Goal: Check status: Check status

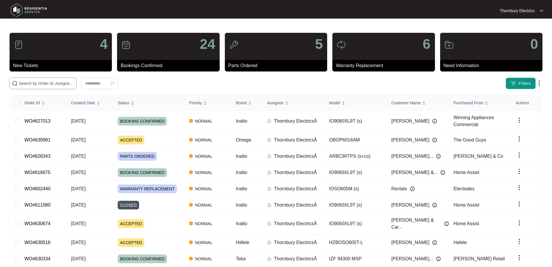
click at [74, 83] on input "text" at bounding box center [46, 83] width 55 height 6
type input "623049"
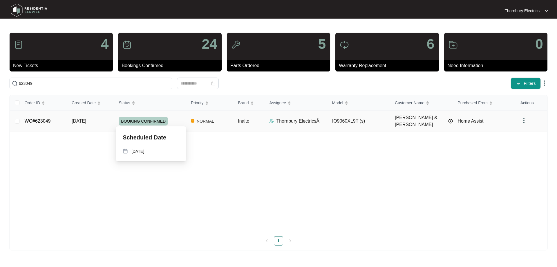
click at [155, 119] on span "BOOKING CONFIRMED" at bounding box center [143, 121] width 49 height 9
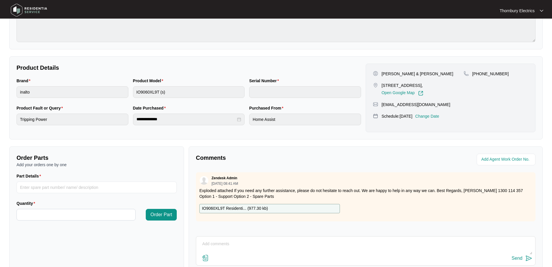
scroll to position [118, 0]
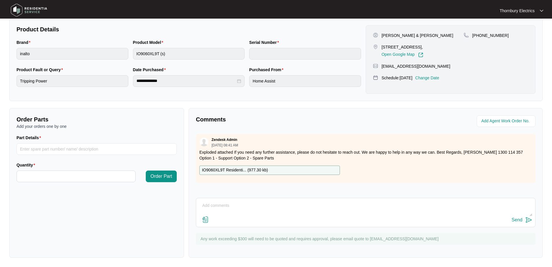
drag, startPoint x: 260, startPoint y: 205, endPoint x: 264, endPoint y: 206, distance: 5.0
click at [260, 205] on textarea at bounding box center [366, 208] width 334 height 15
paste textarea "Called out to inspect an Inalto 90cm oven that was tripping the power when turn…"
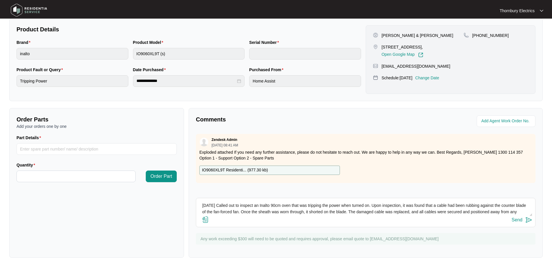
scroll to position [17, 0]
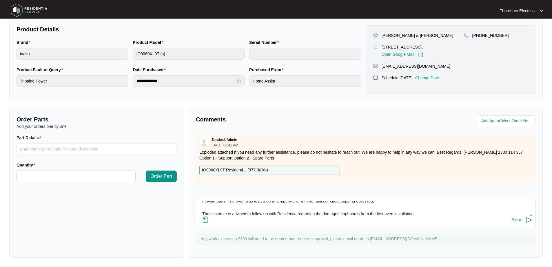
type textarea "[DATE] Called out to inspect an Inalto 90cm oven that was tripping the power wh…"
click at [526, 222] on img at bounding box center [529, 219] width 7 height 7
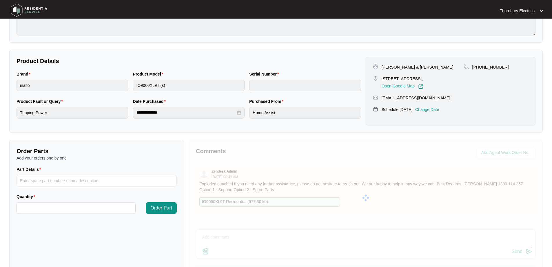
scroll to position [31, 0]
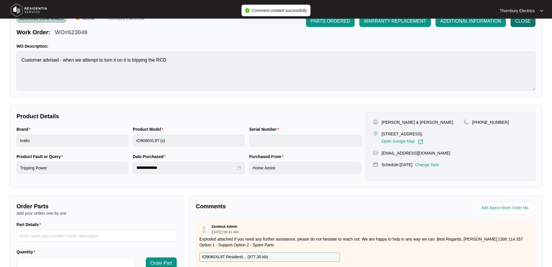
click at [526, 24] on span "CLOSE" at bounding box center [524, 21] width 16 height 7
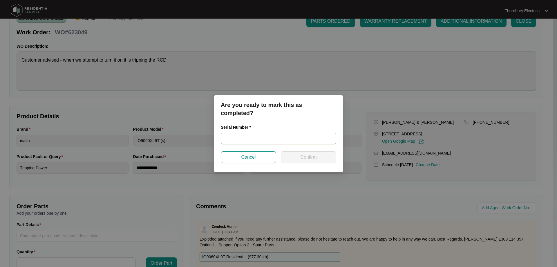
click at [272, 140] on input "text" at bounding box center [278, 139] width 115 height 12
paste input "900012832405000246"
type input "900012832405000246"
click at [309, 155] on span "Confirm" at bounding box center [308, 156] width 16 height 7
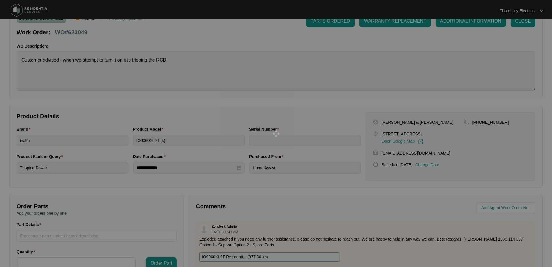
type input "900012832405000246"
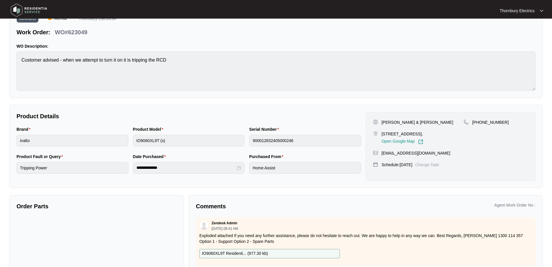
scroll to position [0, 0]
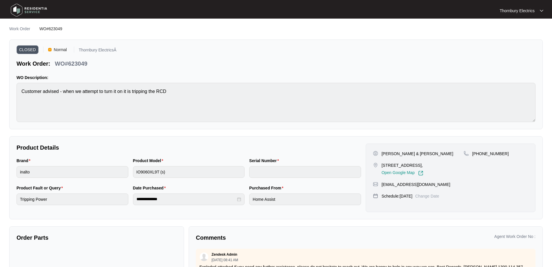
type input "900012832405000246"
